Goal: Task Accomplishment & Management: Manage account settings

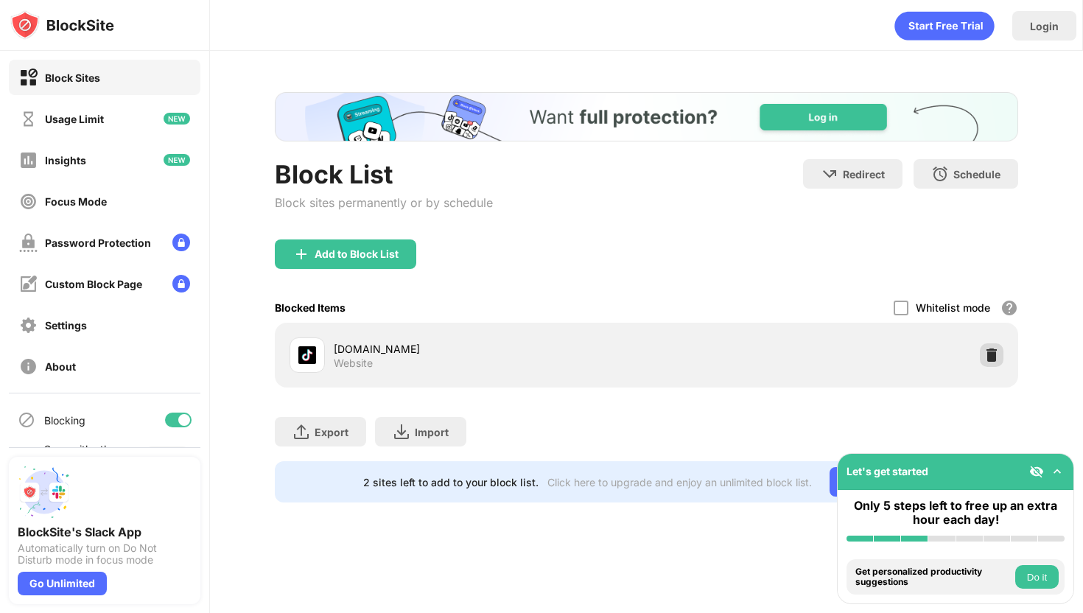
click at [992, 353] on img at bounding box center [992, 355] width 15 height 15
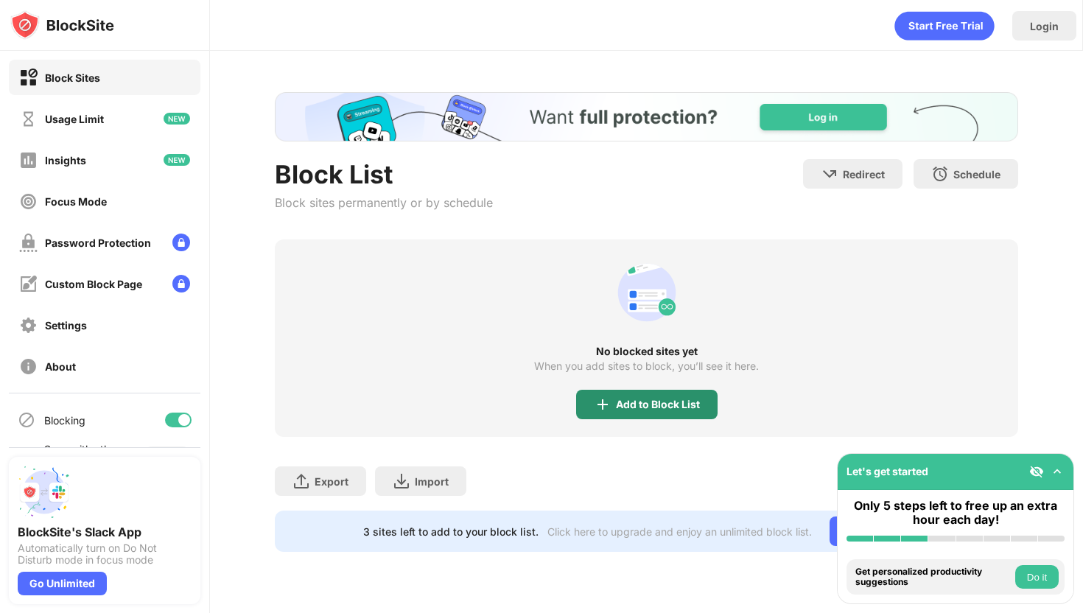
click at [680, 394] on div "Add to Block List" at bounding box center [647, 404] width 142 height 29
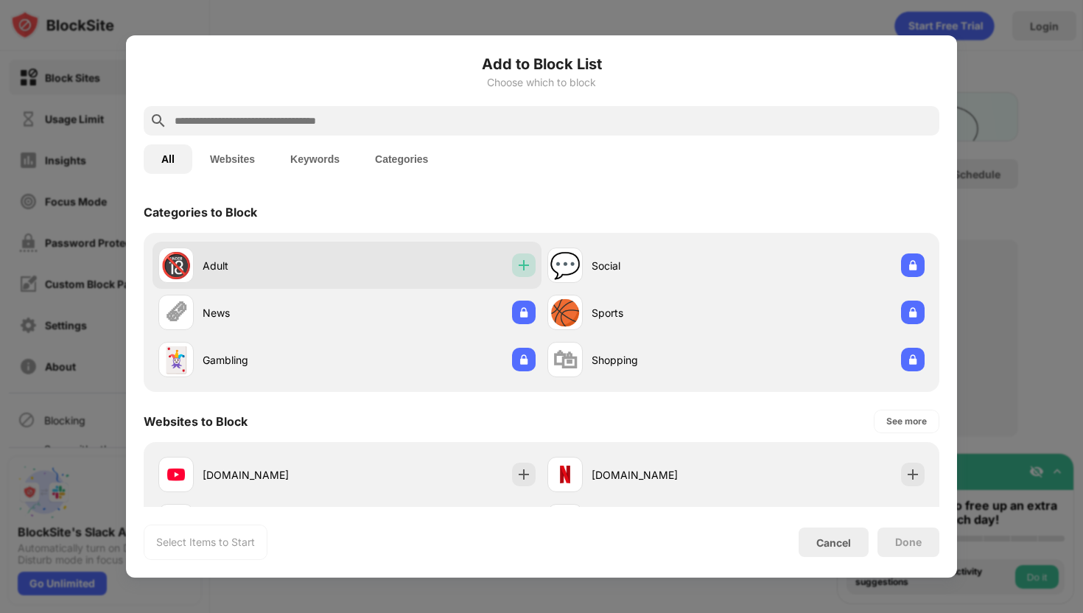
click at [523, 262] on img at bounding box center [524, 265] width 15 height 15
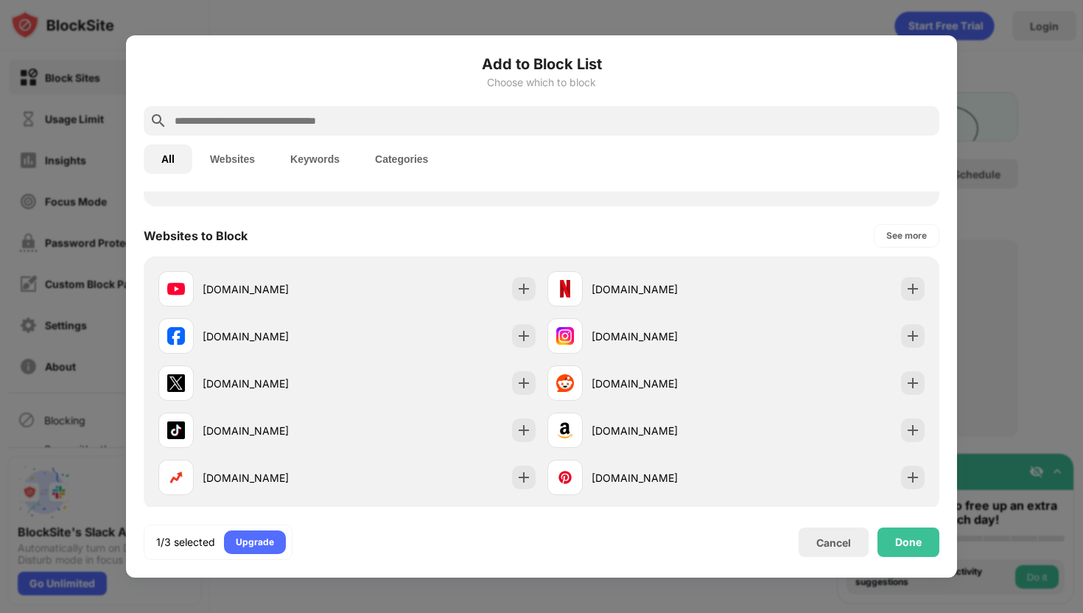
scroll to position [188, 0]
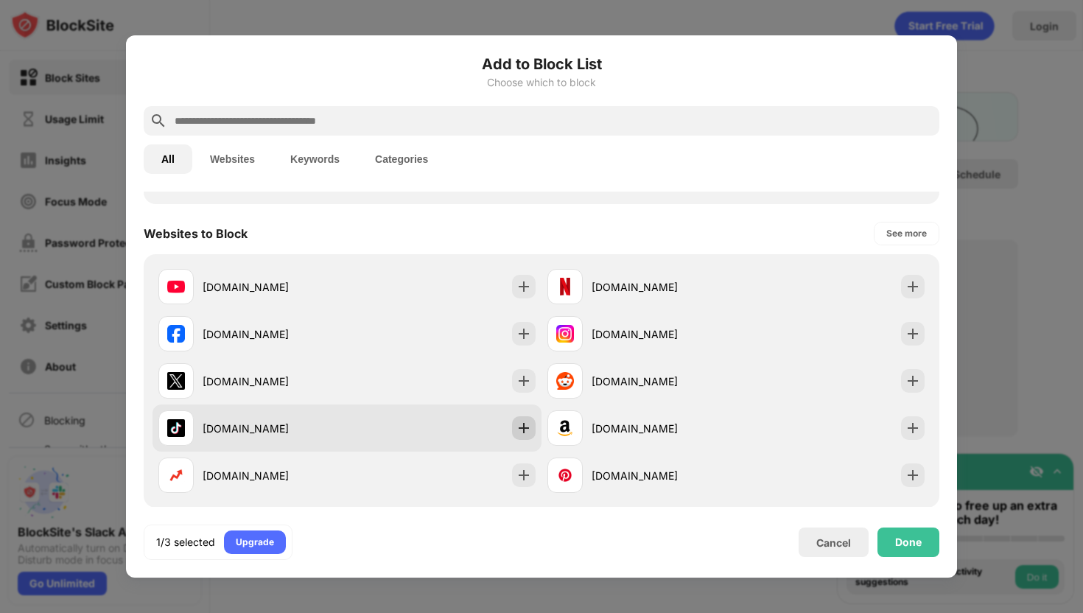
click at [520, 427] on img at bounding box center [524, 428] width 15 height 15
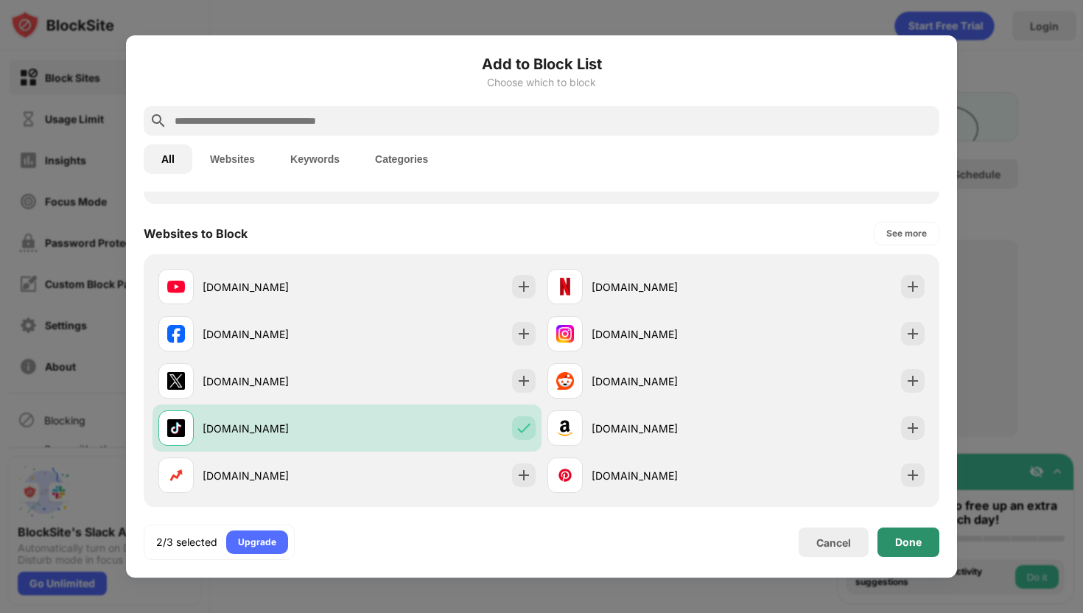
click at [907, 548] on div "Done" at bounding box center [909, 543] width 27 height 12
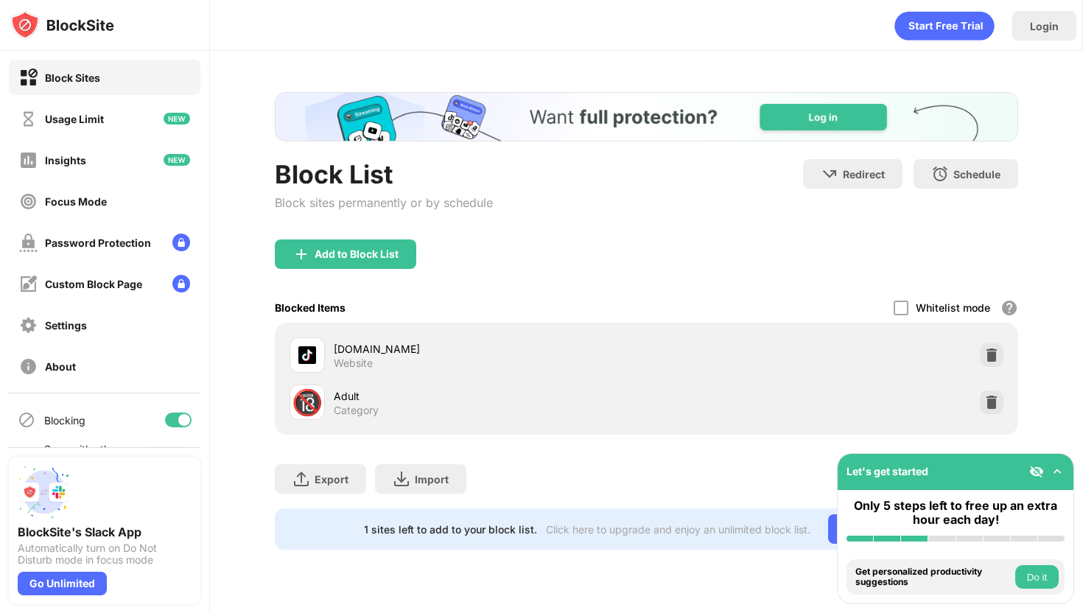
scroll to position [212, 0]
